Goal: Task Accomplishment & Management: Use online tool/utility

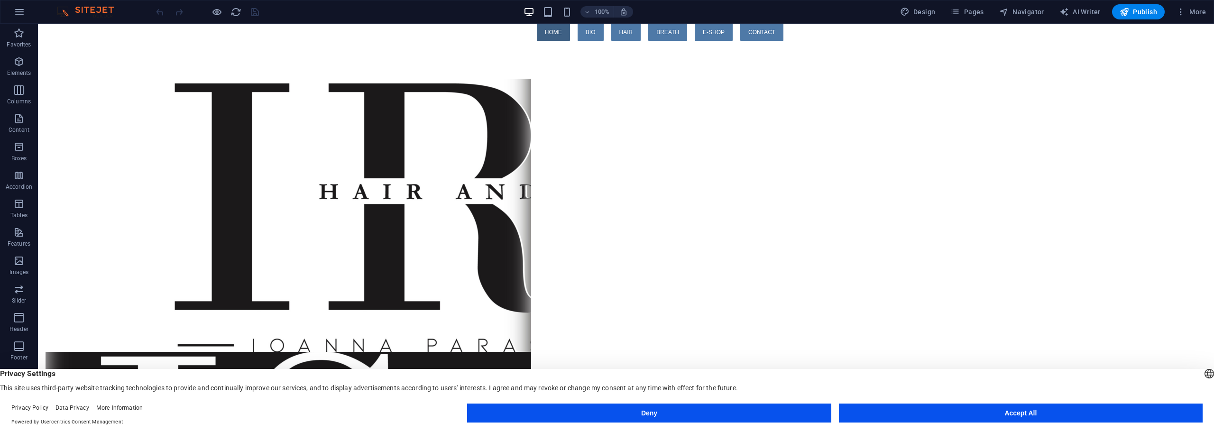
click at [970, 417] on button "Accept All" at bounding box center [1021, 413] width 364 height 19
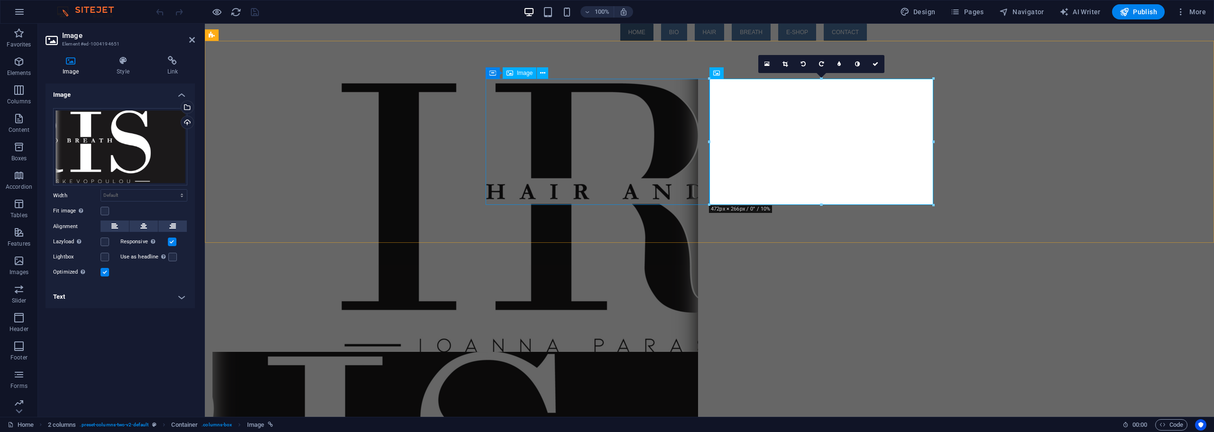
click at [656, 154] on figure at bounding box center [436, 215] width 448 height 273
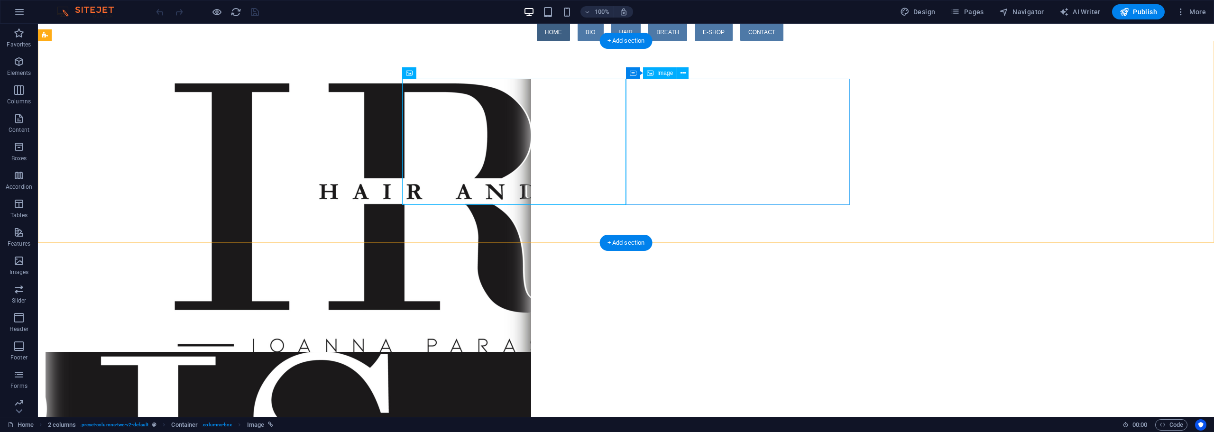
click at [493, 144] on figure at bounding box center [270, 215] width 448 height 273
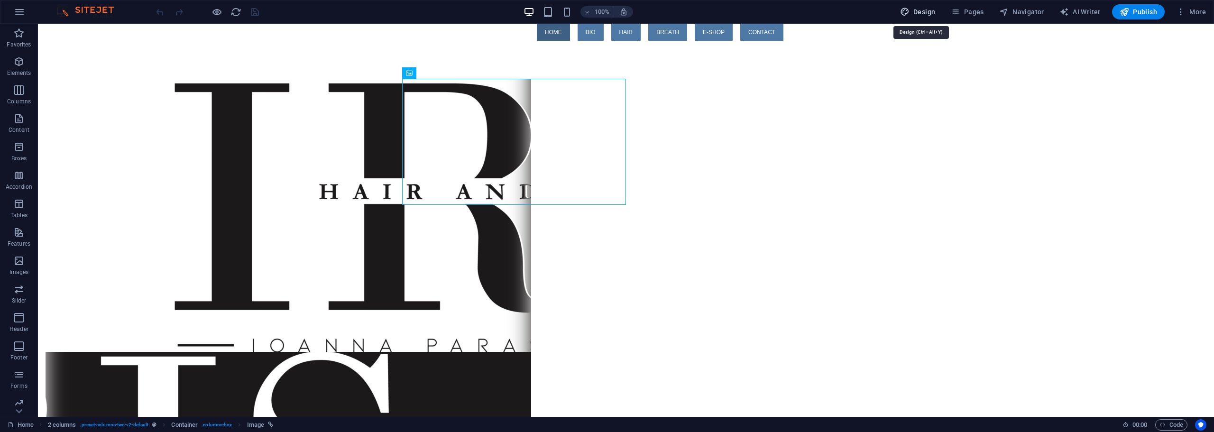
click at [929, 12] on span "Design" at bounding box center [918, 11] width 36 height 9
select select "px"
select select "400"
select select "px"
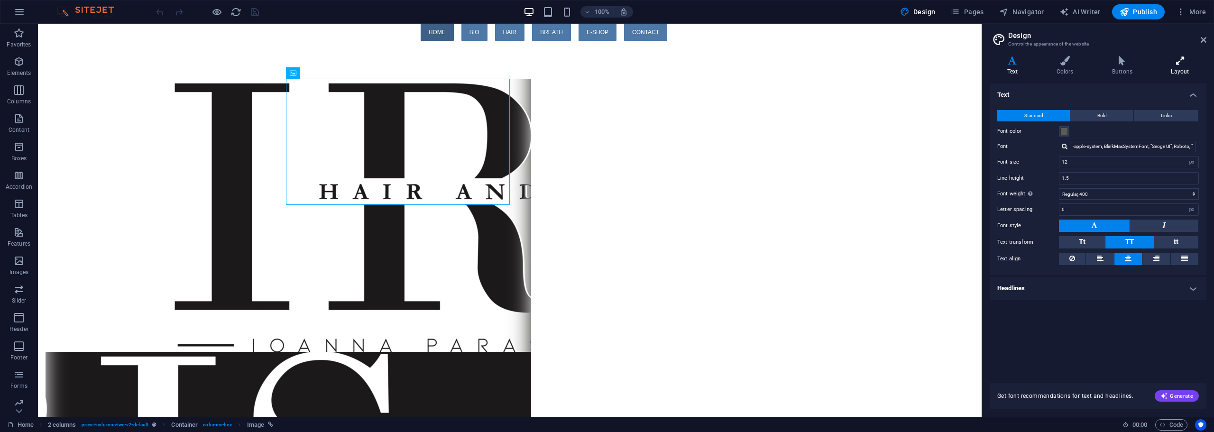
click at [1177, 63] on icon at bounding box center [1180, 60] width 53 height 9
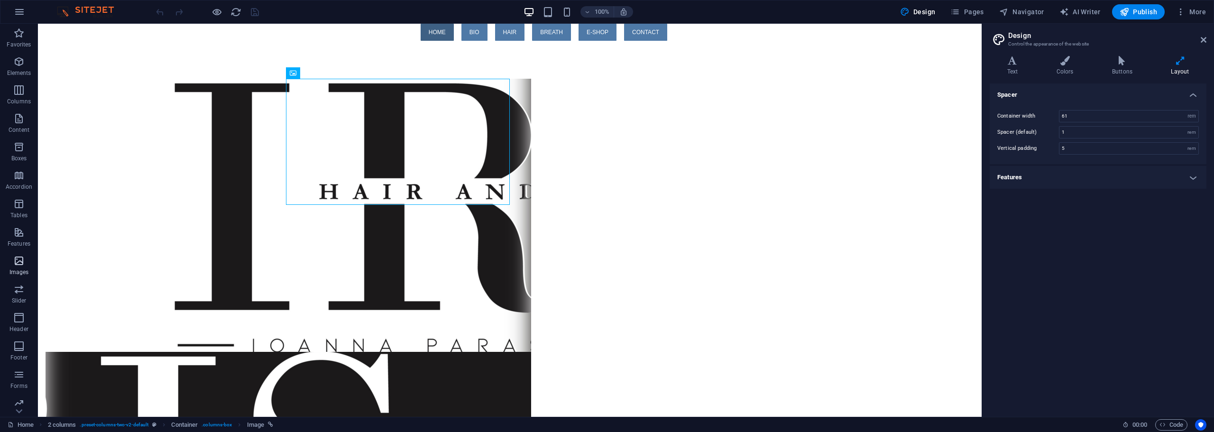
click at [21, 263] on icon "button" at bounding box center [18, 260] width 11 height 11
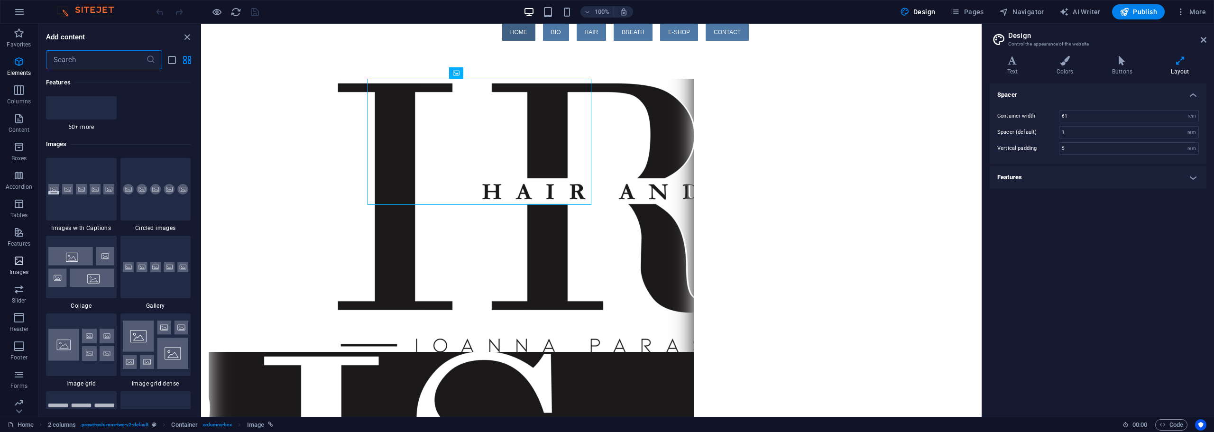
scroll to position [4808, 0]
